Goal: Navigation & Orientation: Find specific page/section

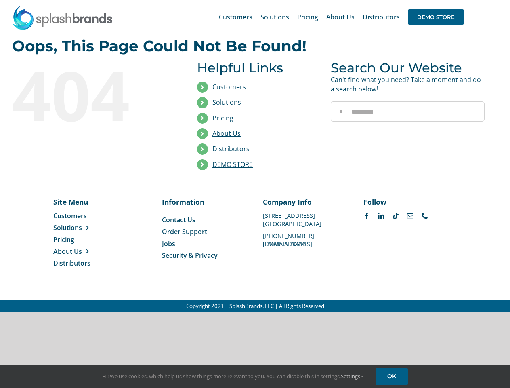
click at [255, 156] on li "Distributors" at bounding box center [258, 148] width 122 height 15
click at [461, 0] on div "Search for: * Customers Solutions Stores New Hire Kits Manufacturing Store Mark…" at bounding box center [255, 17] width 486 height 34
click at [436, 17] on span "DEMO STORE" at bounding box center [436, 16] width 56 height 15
click at [233, 164] on link "DEMO STORE" at bounding box center [232, 164] width 40 height 9
click at [80, 227] on span "Solutions" at bounding box center [67, 227] width 29 height 9
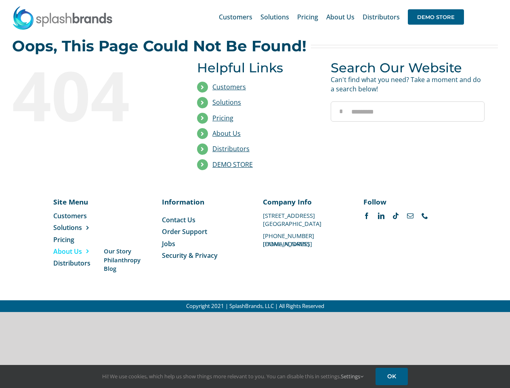
click at [80, 251] on span "About Us" at bounding box center [67, 251] width 29 height 9
click at [353, 376] on link "Settings" at bounding box center [352, 375] width 23 height 7
